Goal: Task Accomplishment & Management: Use online tool/utility

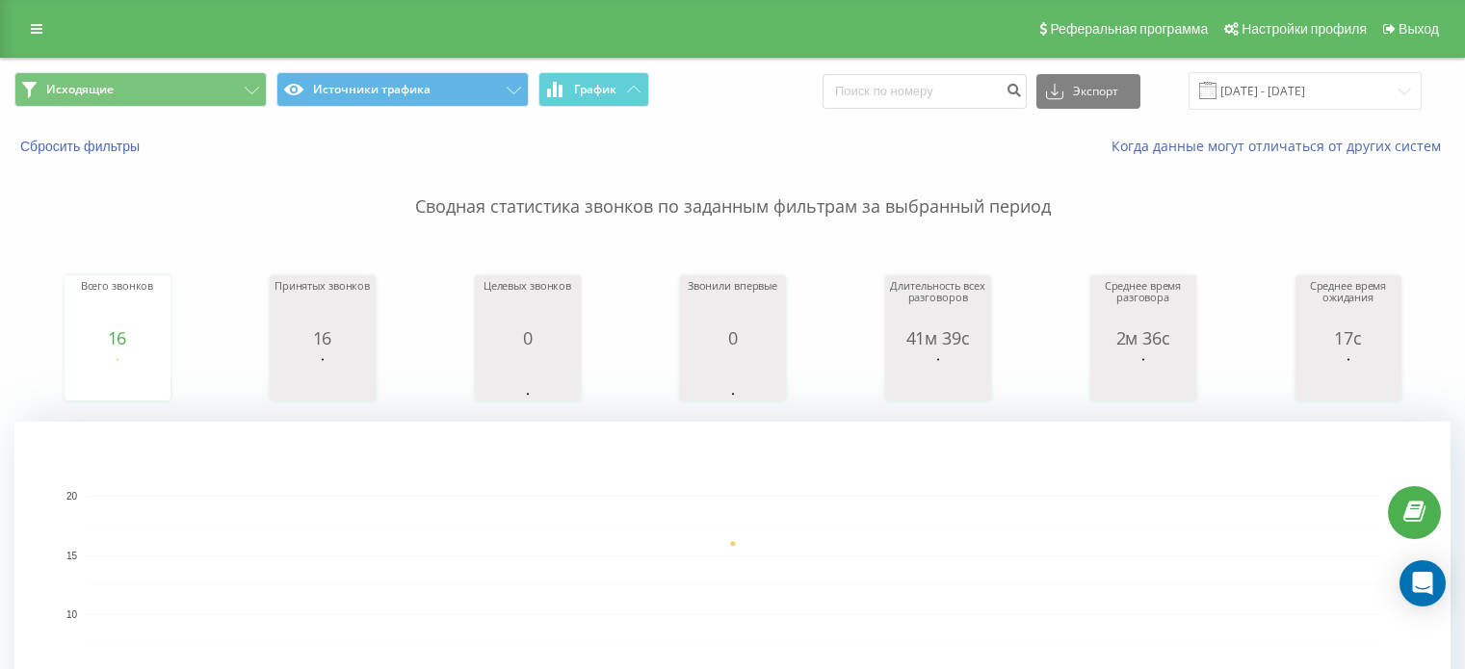
click at [189, 87] on button "Исходящие" at bounding box center [140, 89] width 252 height 35
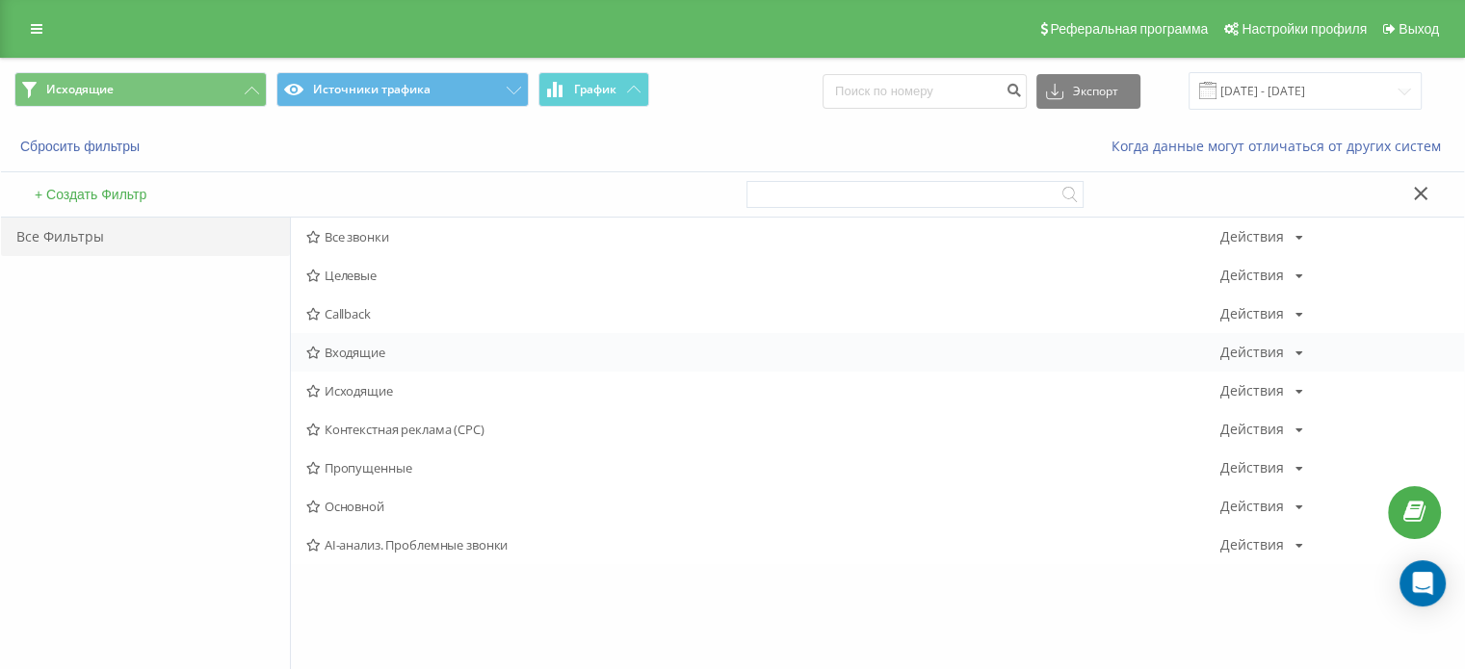
click at [378, 354] on span "Входящие" at bounding box center [763, 352] width 914 height 13
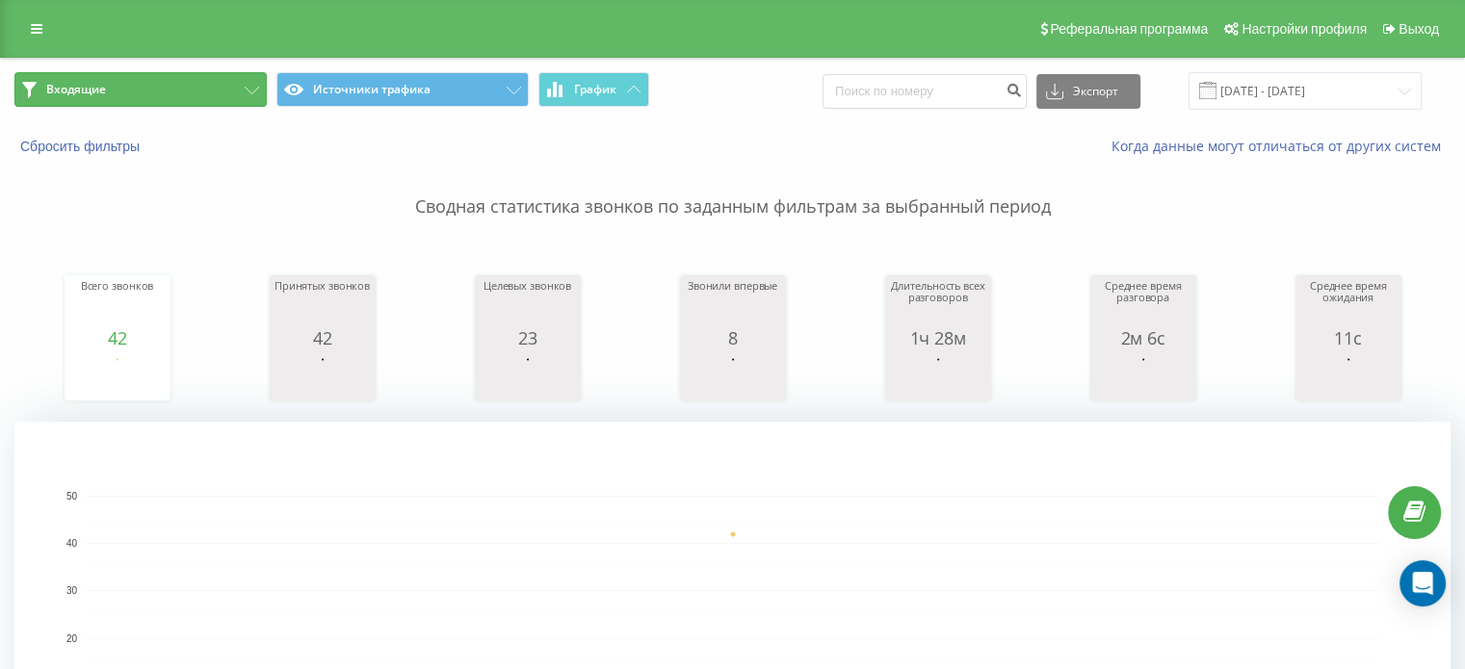
click at [163, 95] on button "Входящие" at bounding box center [140, 89] width 252 height 35
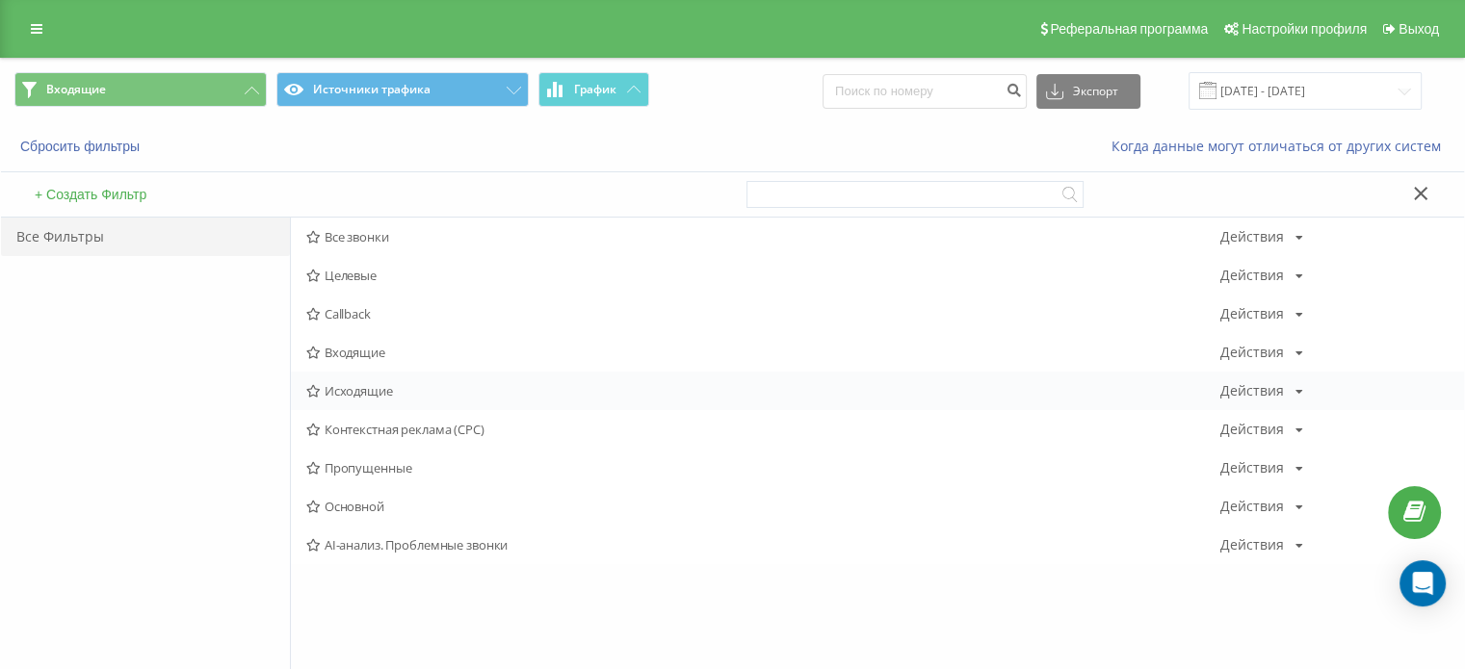
click at [388, 400] on div "Исходящие Действия Редактировать Копировать Удалить По умолчанию Поделиться" at bounding box center [877, 391] width 1173 height 39
click at [387, 396] on span "Исходящие" at bounding box center [763, 390] width 914 height 13
